Goal: Browse casually

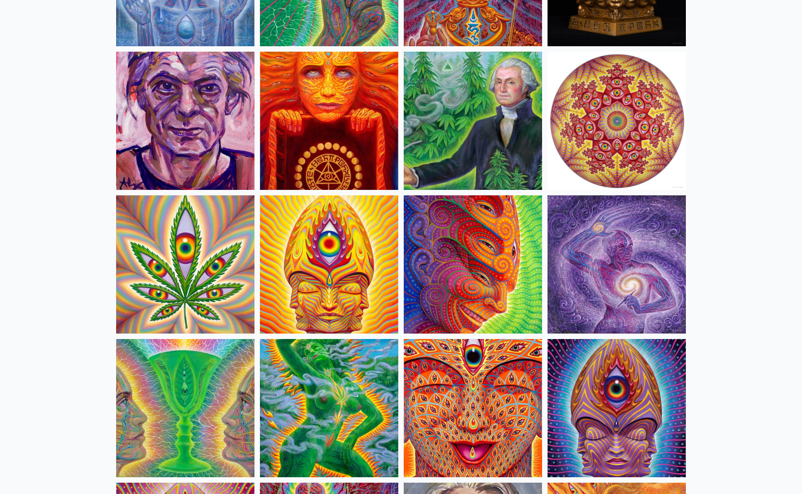
scroll to position [1542, 0]
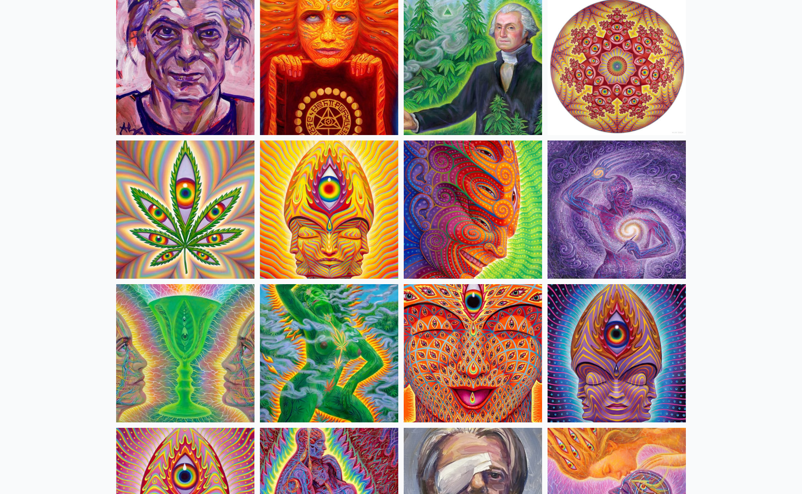
click at [614, 371] on img at bounding box center [616, 353] width 138 height 138
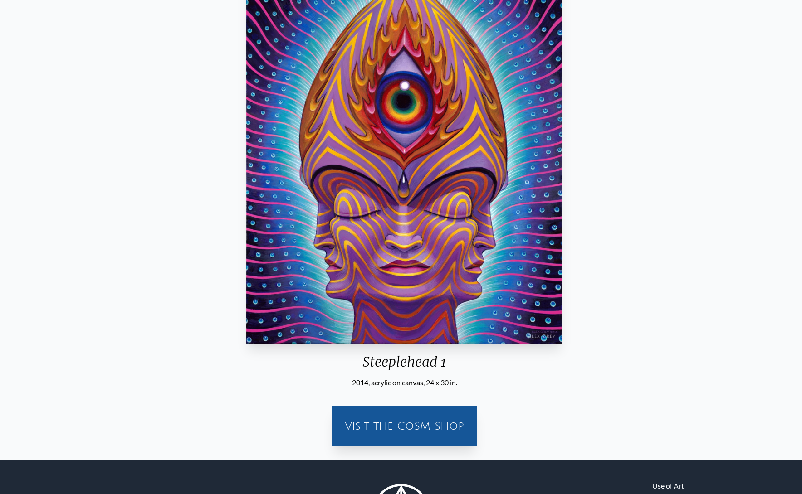
scroll to position [164, 0]
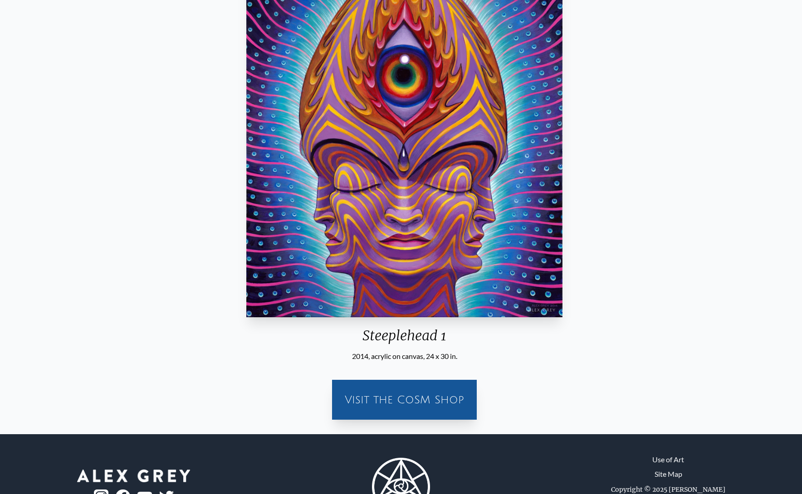
click at [370, 402] on div "Visit the CoSM Shop" at bounding box center [404, 400] width 134 height 29
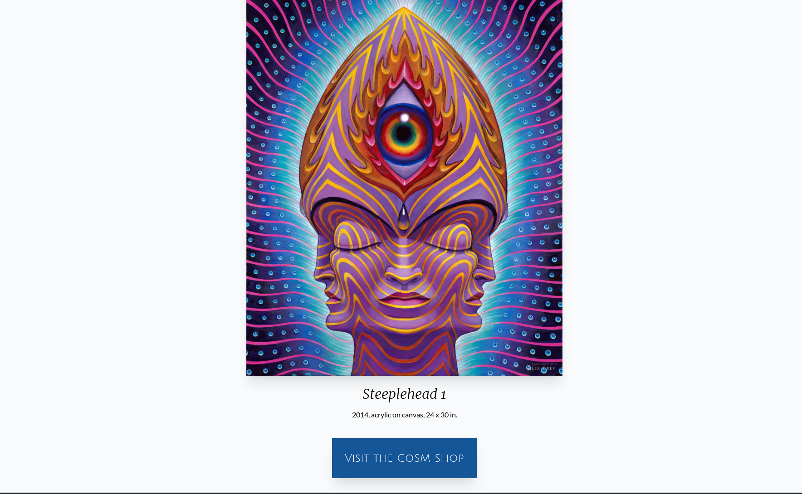
scroll to position [0, 0]
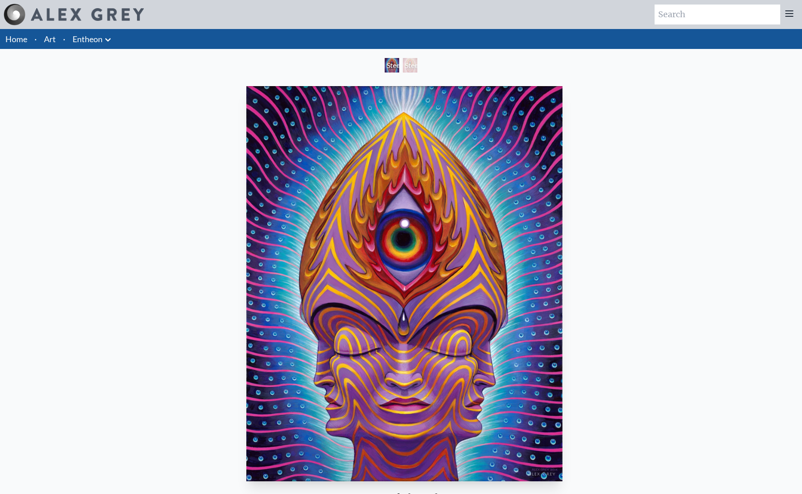
click at [99, 185] on div "Steeplehead 1 2014, acrylic on canvas, 24 x 30 in. Visit the CoSM Shop" at bounding box center [404, 337] width 794 height 509
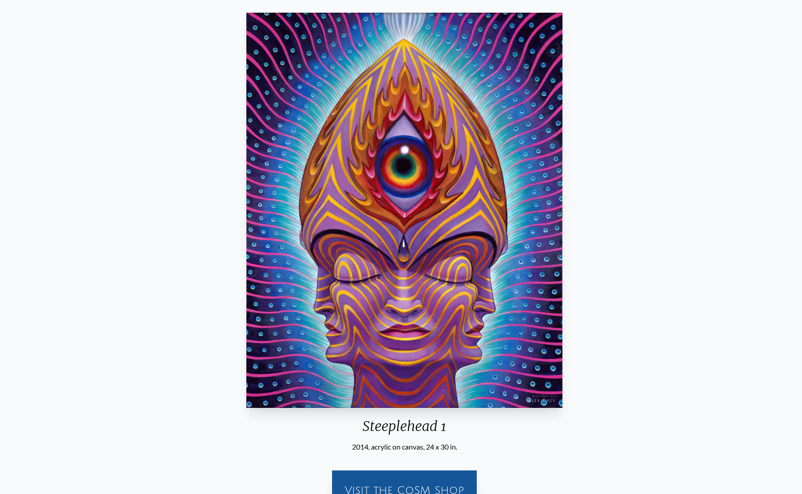
scroll to position [73, 0]
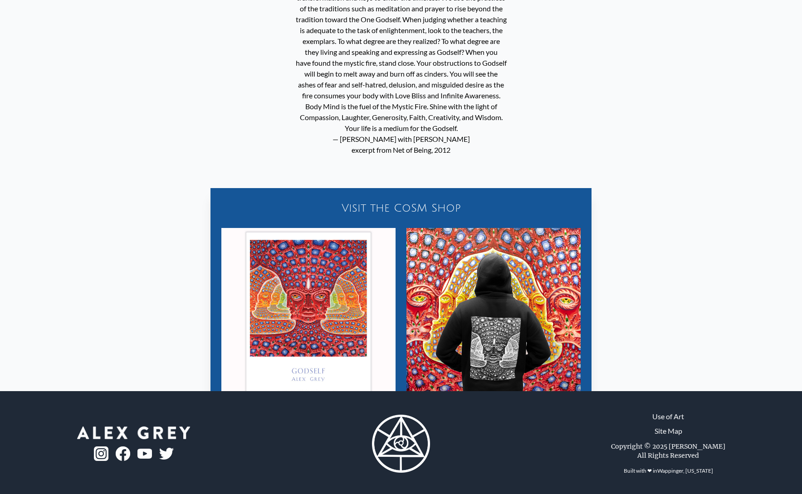
scroll to position [790, 0]
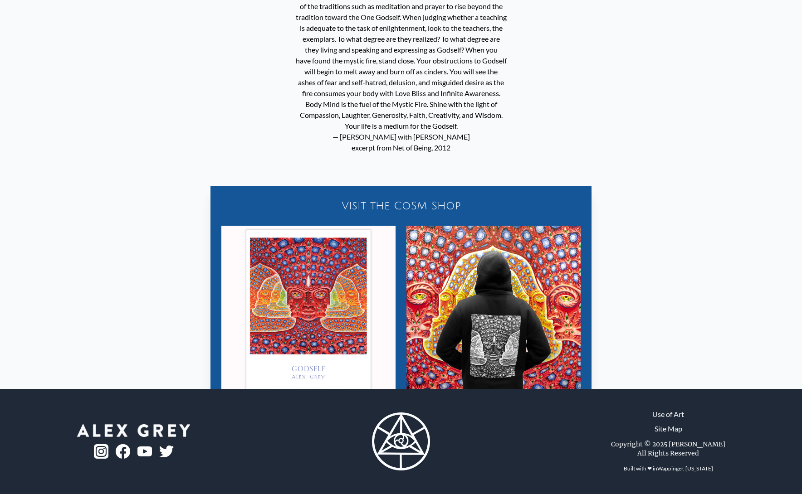
click at [320, 245] on img "26 / 31" at bounding box center [308, 313] width 174 height 174
